Goal: Obtain resource: Download file/media

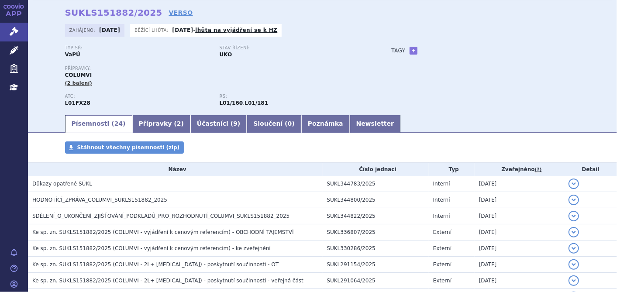
scroll to position [48, 0]
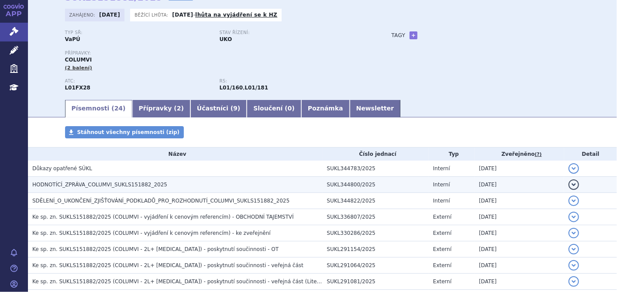
click at [125, 189] on h3 "HODNOTÍCÍ_ZPRÁVA_COLUMVI_SUKLS151882_2025" at bounding box center [177, 184] width 291 height 9
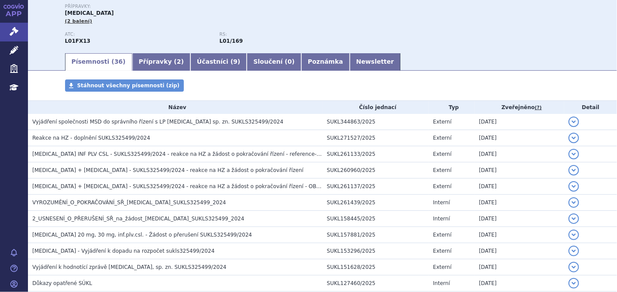
scroll to position [97, 0]
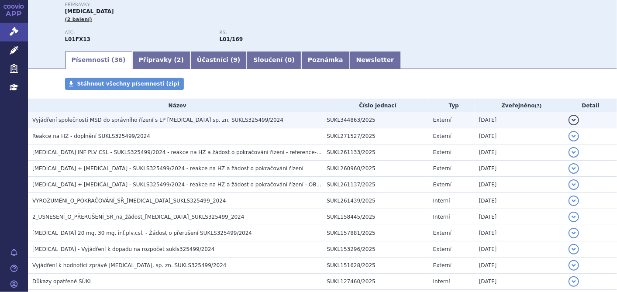
click at [171, 121] on span "Vyjádření společnosti MSD do správního řízení s LP PADCEV sp. zn. SUKLS325499/2…" at bounding box center [157, 120] width 251 height 6
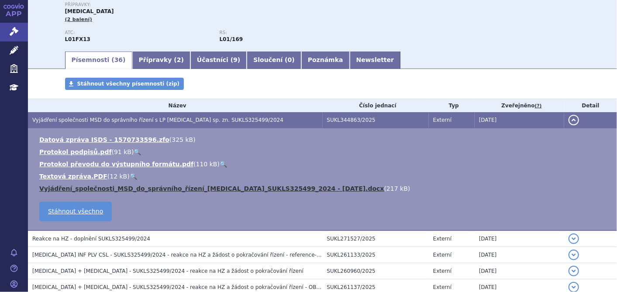
click at [201, 188] on link "Vyjádření_společnosti_MSD_do_správního_řízení_PADCEV_SUKLS325499_2024 - 28 08 2…" at bounding box center [211, 188] width 345 height 7
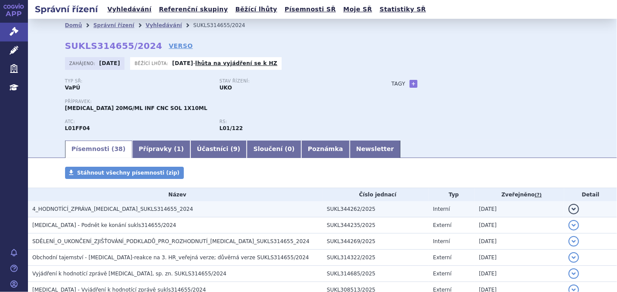
click at [98, 215] on td "4_HODNOTÍCÍ_ZPRÁVA_[MEDICAL_DATA]_SUKLS314655_2024" at bounding box center [175, 209] width 295 height 16
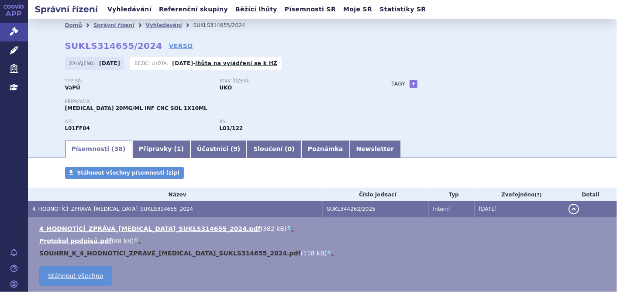
click at [83, 252] on link "SOUHRN_K_4_HODNOTÍCÍ_ZPRÁVĚ_[MEDICAL_DATA]_SUKLS314655_2024.pdf" at bounding box center [170, 253] width 262 height 7
